Goal: Information Seeking & Learning: Learn about a topic

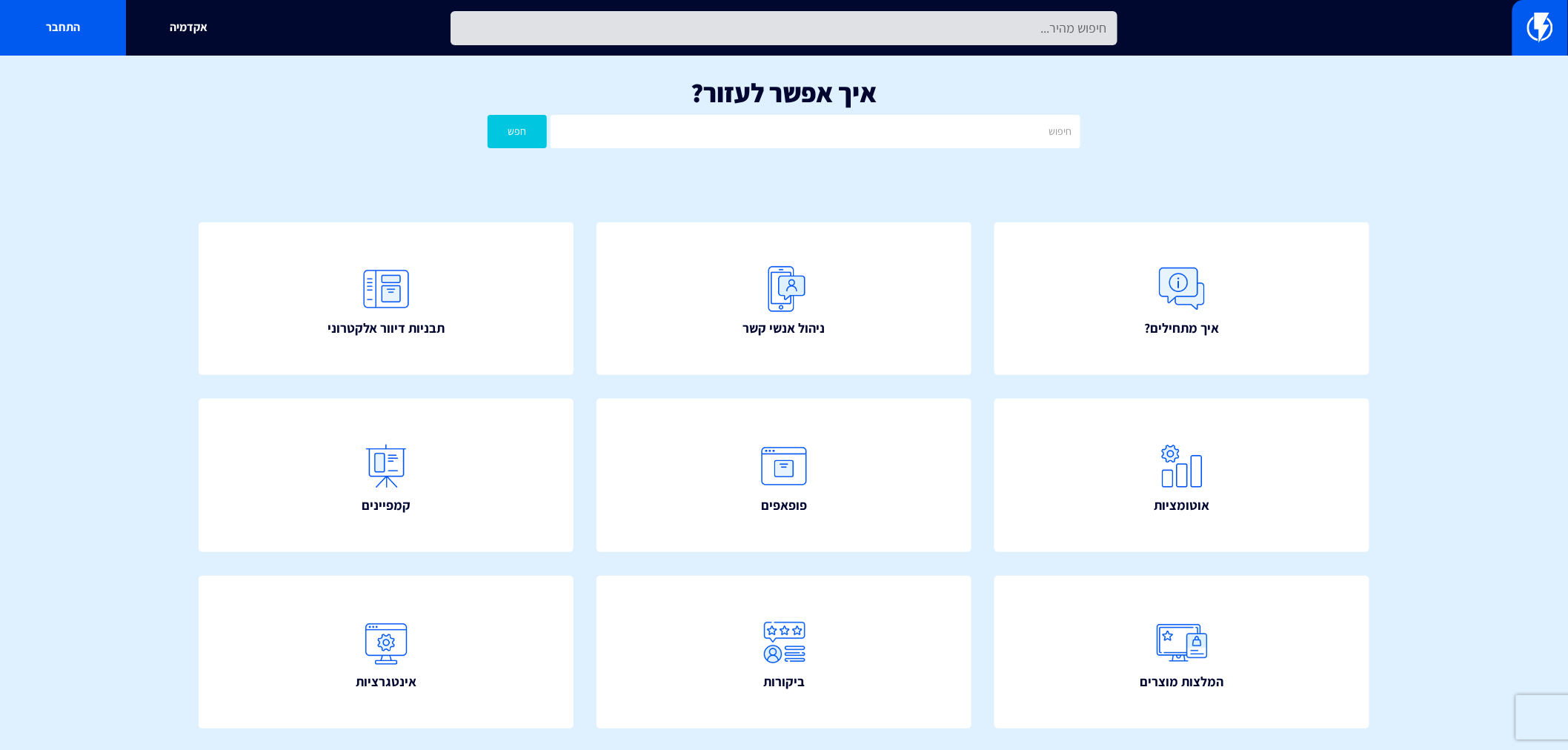
click at [779, 42] on input "text" at bounding box center [784, 28] width 667 height 34
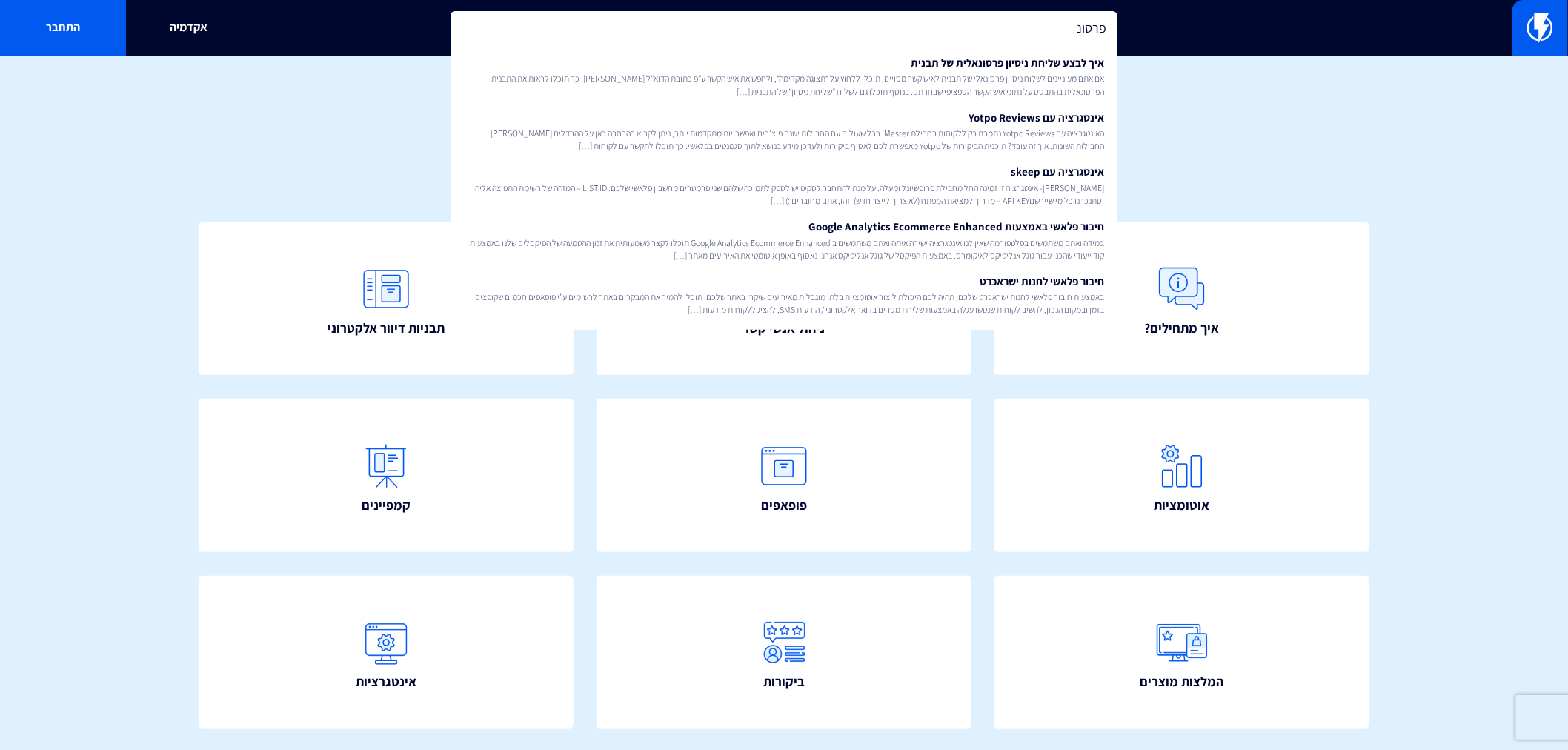
type input "פרסונ"
click at [1175, 137] on div "איך אפשר לעזור? חפש" at bounding box center [784, 116] width 1568 height 122
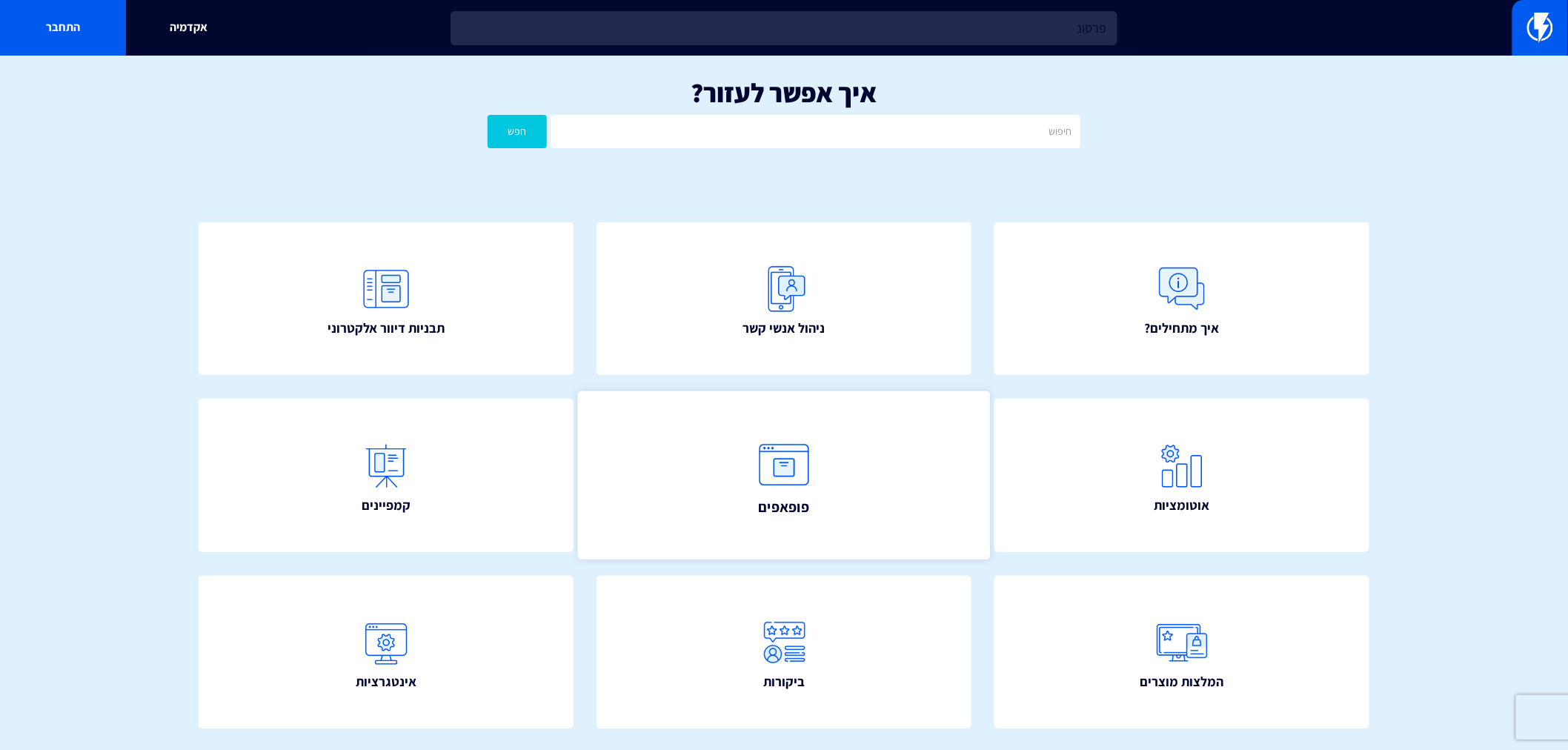
click at [770, 501] on span "פופאפים" at bounding box center [784, 508] width 50 height 21
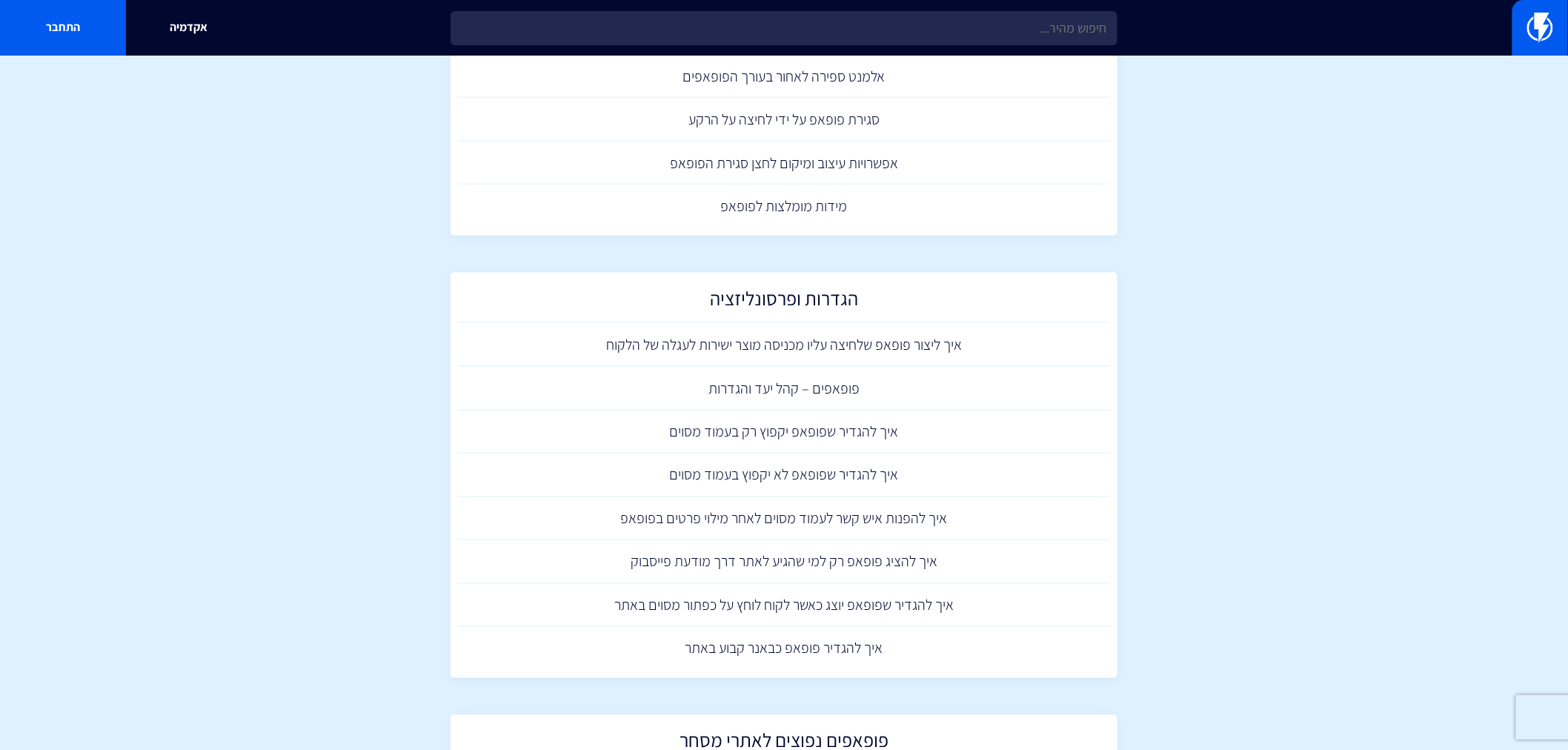
scroll to position [744, 0]
click at [779, 387] on link "פופאפים – קהל יעד והגדרות" at bounding box center [784, 387] width 653 height 44
